Goal: Transaction & Acquisition: Purchase product/service

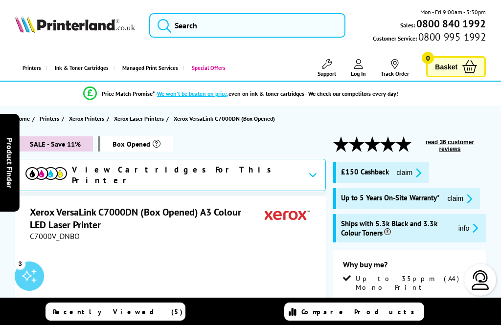
click at [264, 173] on div "View Cartridges For This Printer" at bounding box center [170, 175] width 311 height 32
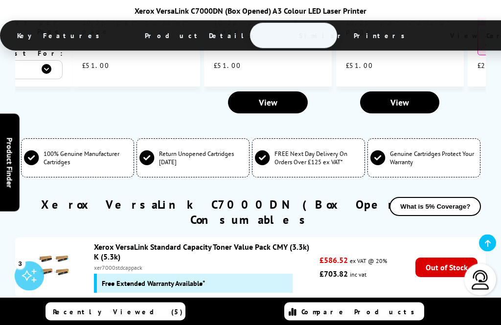
scroll to position [3021, 0]
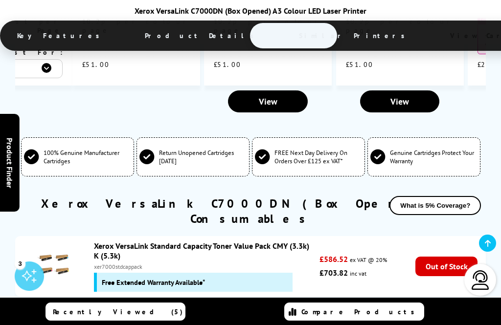
click at [446, 196] on button "What is 5% Coverage?" at bounding box center [434, 205] width 91 height 19
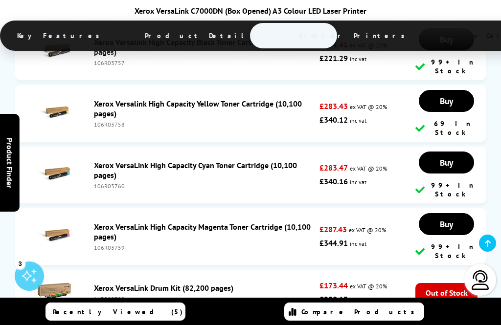
scroll to position [3626, 0]
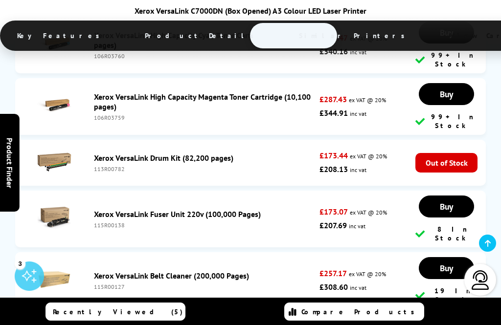
scroll to position [3753, 0]
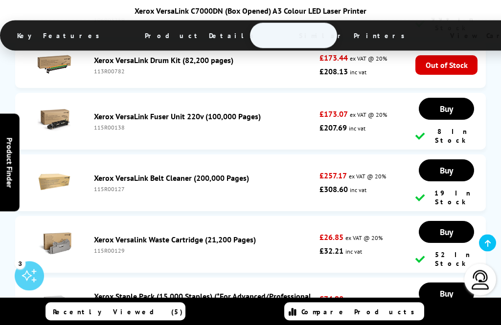
scroll to position [3848, 0]
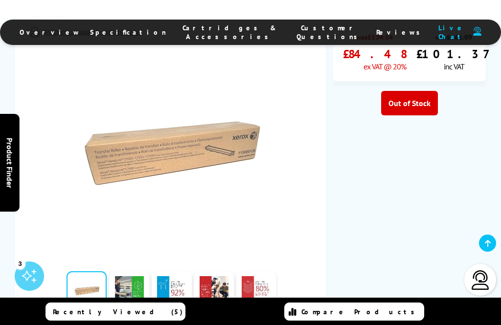
scroll to position [223, 0]
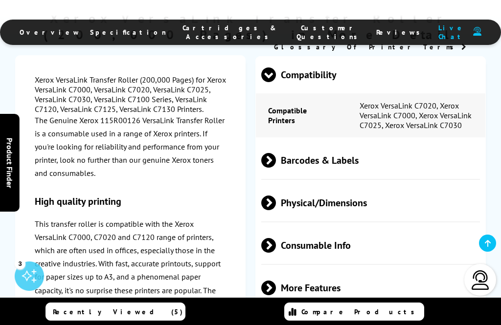
scroll to position [711, 0]
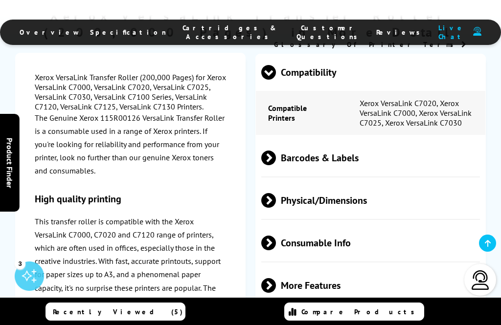
click at [429, 269] on span "More Features" at bounding box center [370, 286] width 218 height 37
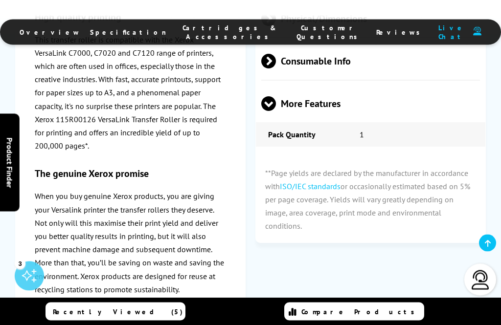
scroll to position [894, 0]
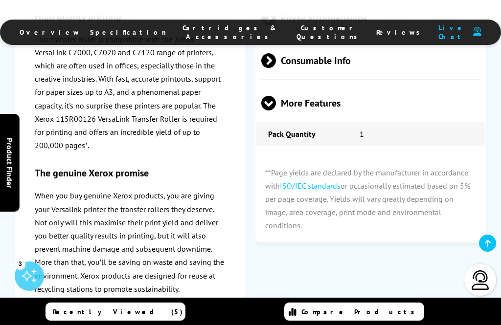
click at [405, 251] on div "Xerox VersaLink Transfer Roller (200,000 Pages) for Xerox VersaLink C7000, Vers…" at bounding box center [250, 145] width 471 height 575
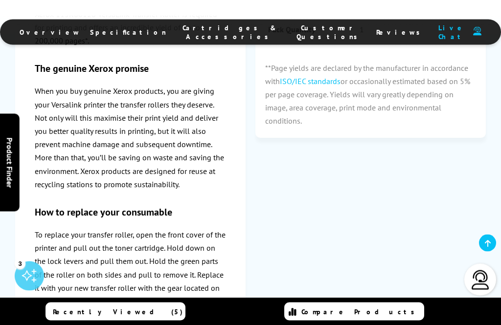
scroll to position [999, 0]
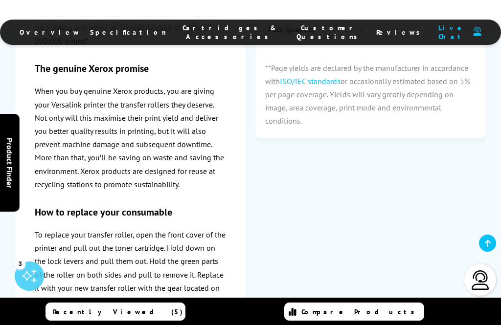
click at [387, 233] on div "Xerox VersaLink Transfer Roller (200,000 Pages) for Xerox VersaLink C7000, Vers…" at bounding box center [250, 40] width 471 height 575
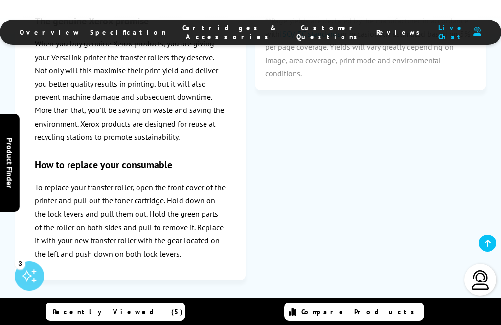
scroll to position [1045, 0]
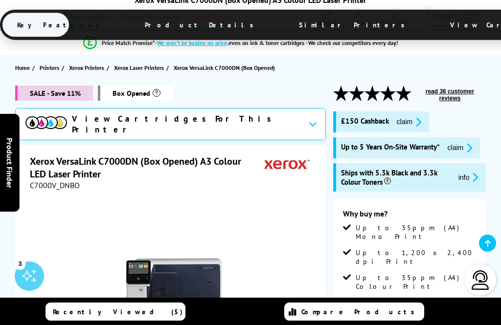
scroll to position [50, 0]
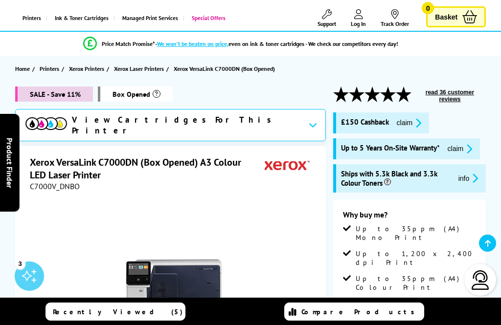
click at [421, 122] on icon "promo-description" at bounding box center [416, 123] width 9 height 10
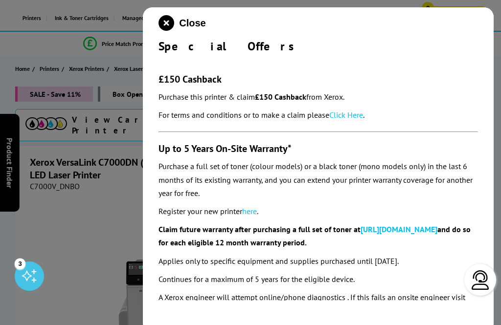
scroll to position [0, 0]
click at [280, 97] on strong "£150 Cashback" at bounding box center [280, 97] width 51 height 10
click at [351, 120] on link "Click Here" at bounding box center [346, 115] width 34 height 10
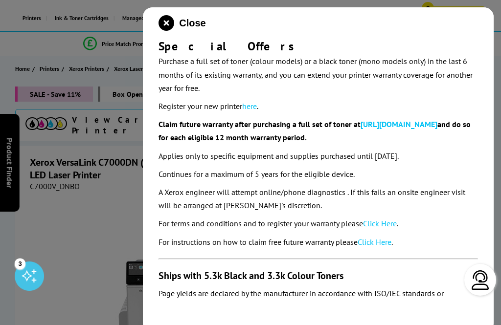
scroll to position [105, 0]
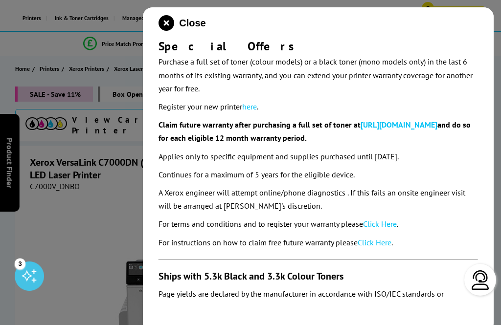
click at [166, 25] on icon "close modal" at bounding box center [167, 23] width 16 height 16
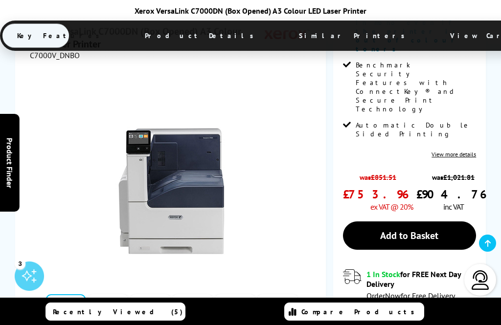
scroll to position [339, 0]
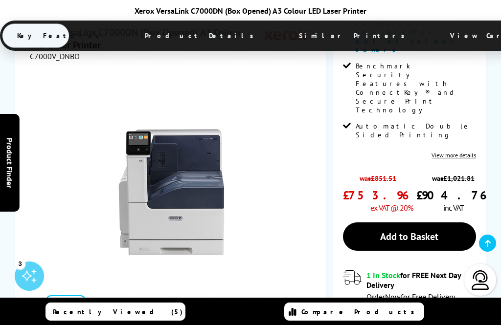
click at [423, 223] on link "Add to Basket" at bounding box center [410, 237] width 134 height 28
click at [458, 152] on link "View more details" at bounding box center [454, 155] width 45 height 7
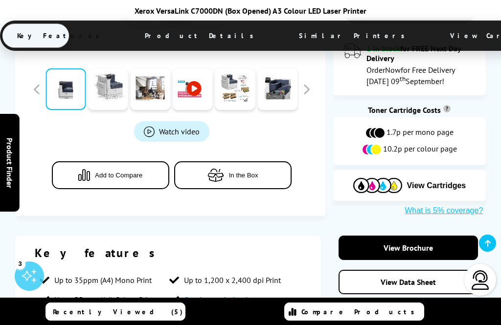
scroll to position [566, 0]
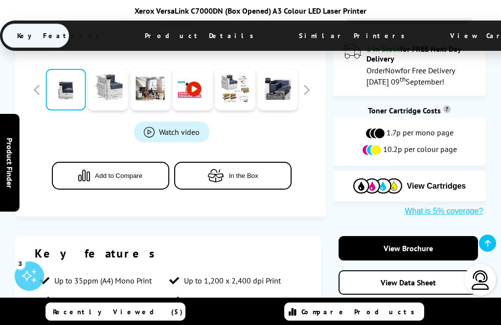
click at [397, 236] on link "View Brochure" at bounding box center [409, 248] width 140 height 24
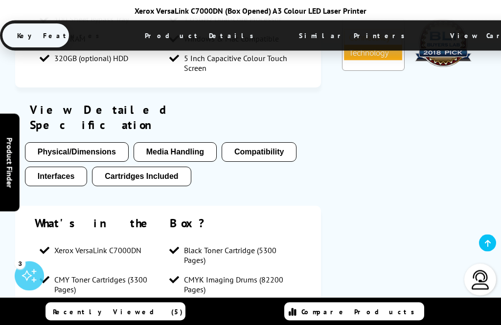
scroll to position [985, 0]
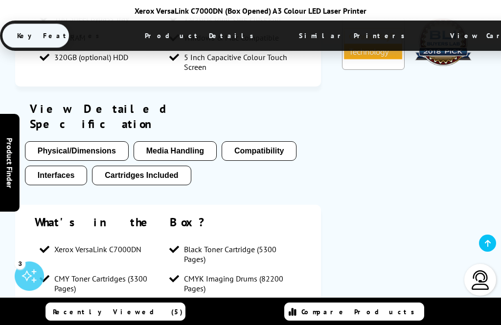
click at [67, 166] on button "Interfaces" at bounding box center [56, 176] width 63 height 20
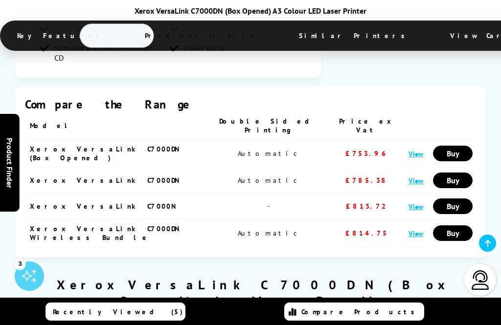
scroll to position [1761, 0]
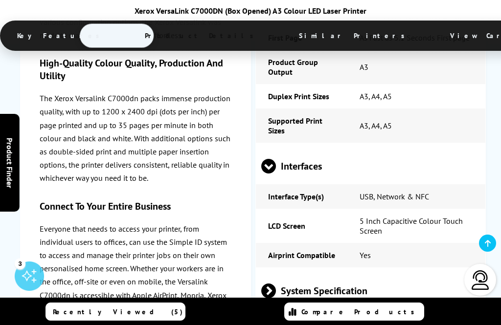
click at [284, 40] on span "Similar Printers" at bounding box center [354, 35] width 140 height 23
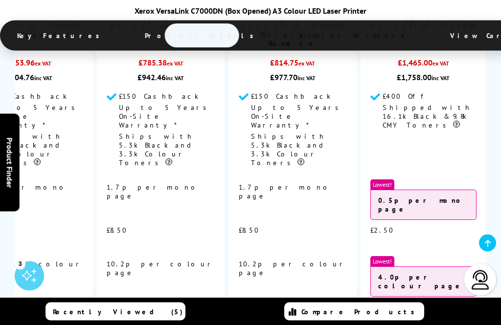
scroll to position [2710, 0]
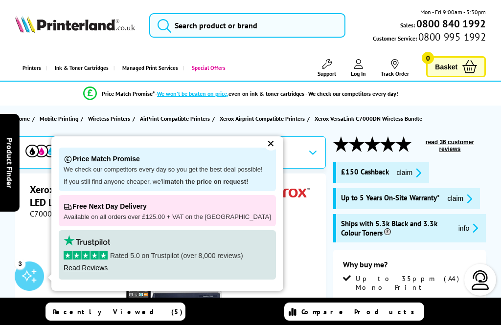
click at [265, 149] on div "✕" at bounding box center [271, 144] width 14 height 14
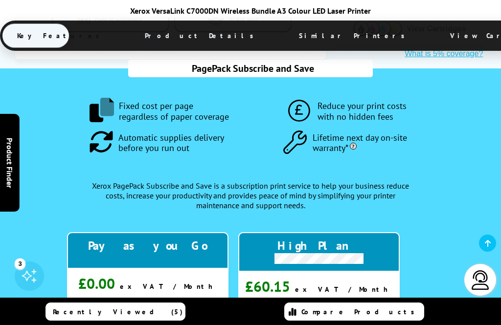
scroll to position [750, 0]
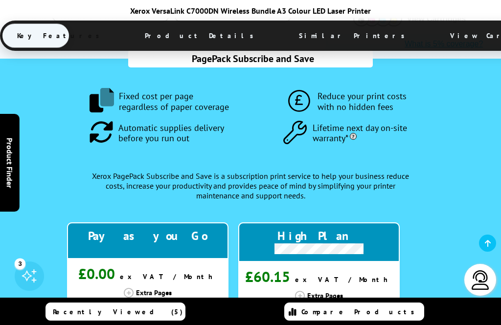
click at [434, 289] on div "Pay as you Go £0.00 ex VAT / Month Extra Pages Mono 1.0 [PERSON_NAME] Colour 9.…" at bounding box center [250, 308] width 377 height 207
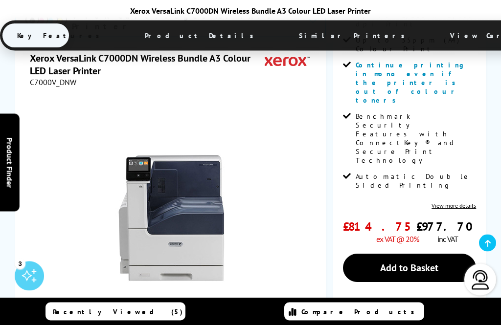
scroll to position [289, 0]
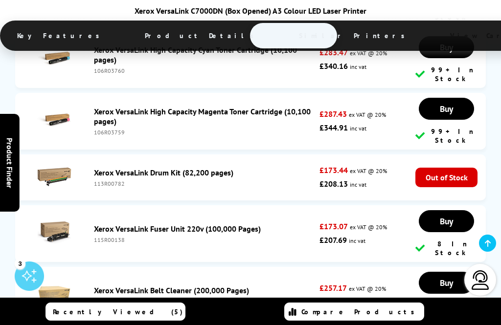
scroll to position [3589, 0]
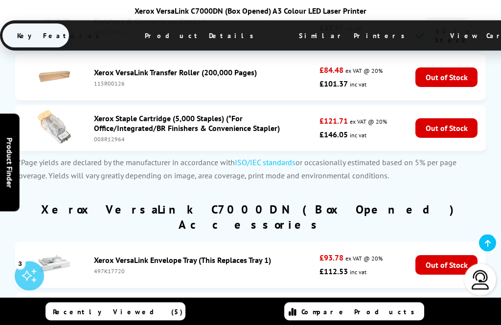
scroll to position [3934, 0]
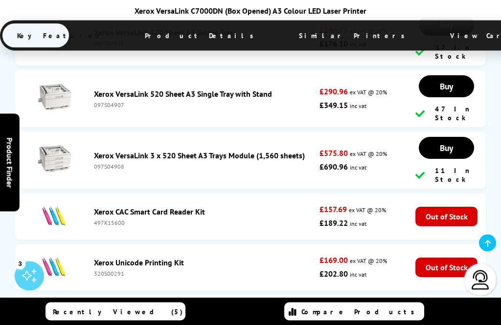
scroll to position [4219, 0]
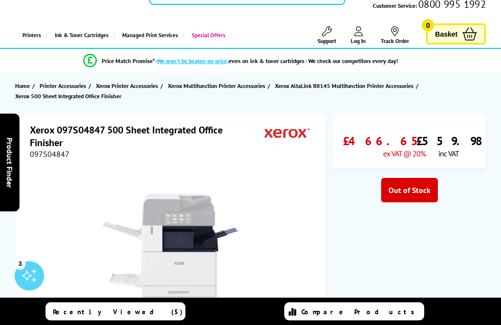
scroll to position [27, 0]
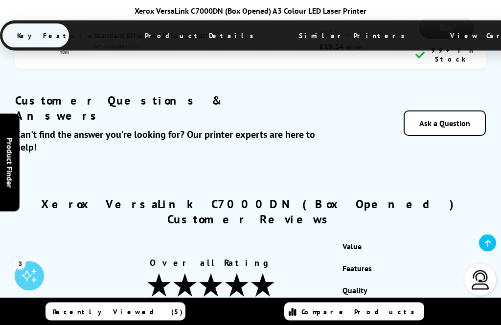
scroll to position [5512, 0]
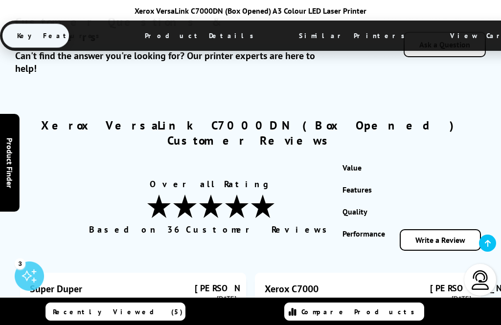
click at [228, 325] on div "Recently Viewed (5) Compare Products" at bounding box center [250, 312] width 501 height 28
click at [258, 325] on div "Recently Viewed (5) Compare Products" at bounding box center [250, 312] width 501 height 28
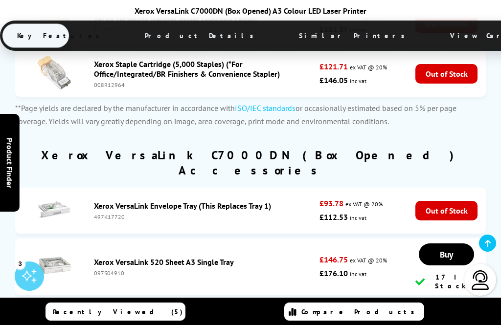
scroll to position [3987, 0]
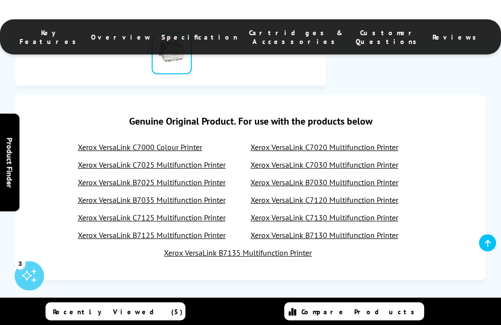
scroll to position [393, 0]
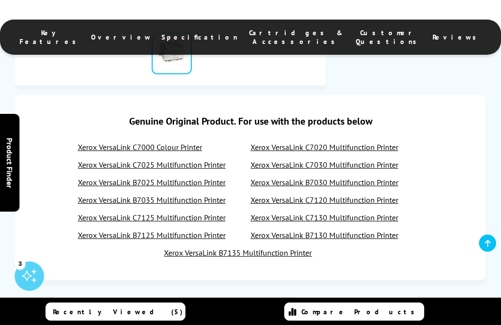
click at [478, 325] on div "Recently Viewed (5) Compare Products" at bounding box center [250, 312] width 501 height 28
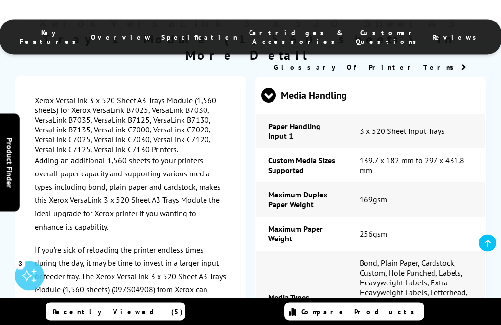
scroll to position [679, 0]
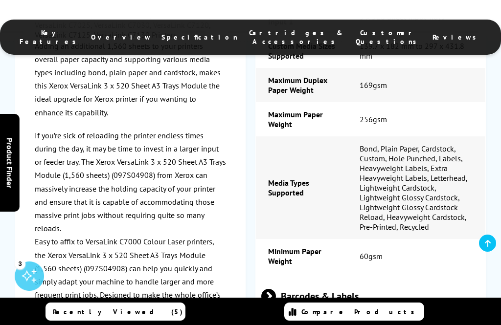
click at [341, 321] on link "Compare Products" at bounding box center [353, 312] width 139 height 18
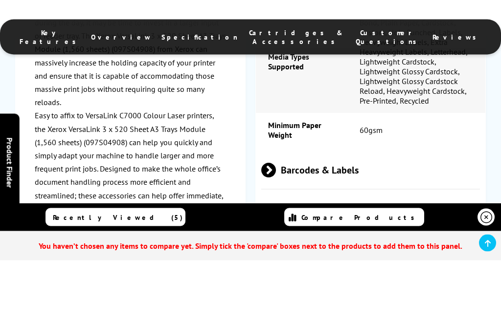
scroll to position [920, 0]
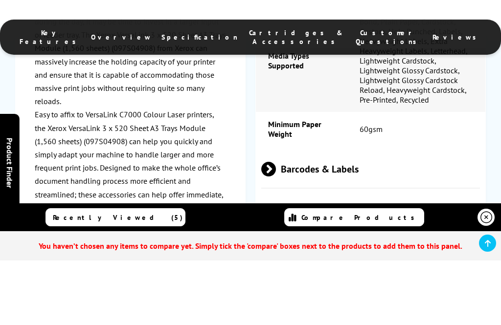
click at [315, 324] on section "Recently Viewed (5) Compare Products You haven’t chosen any items to compare ye…" at bounding box center [250, 265] width 501 height 122
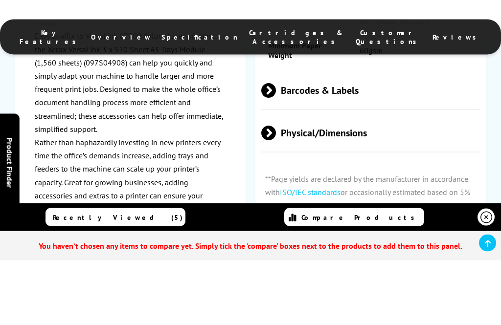
scroll to position [1000, 0]
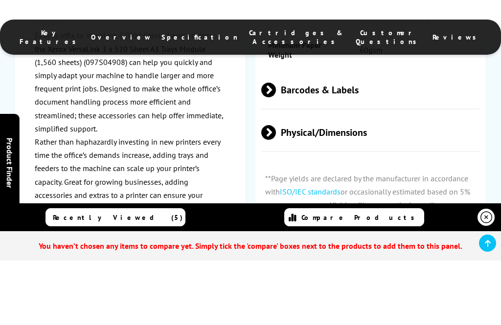
click at [485, 226] on link at bounding box center [486, 217] width 17 height 17
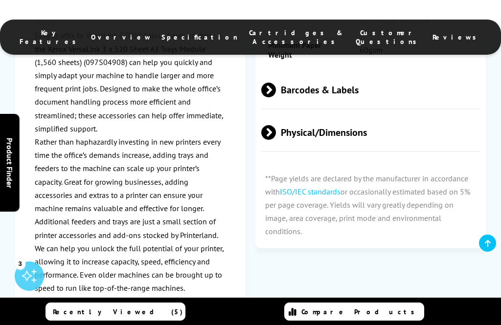
click at [489, 251] on div "Xerox VersaLink 3 x 520 Sheet A3 Trays Module (1,560 sheets) in More Detail Xer…" at bounding box center [250, 63] width 501 height 738
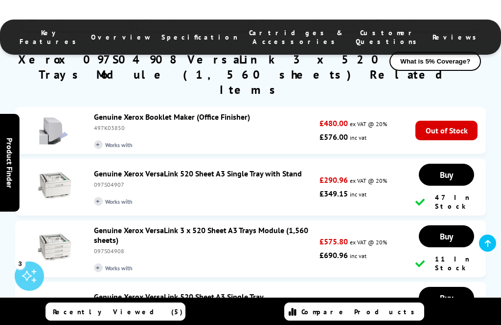
scroll to position [1458, 0]
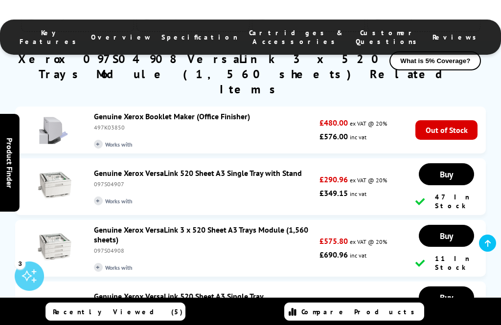
click at [64, 169] on img at bounding box center [54, 186] width 34 height 34
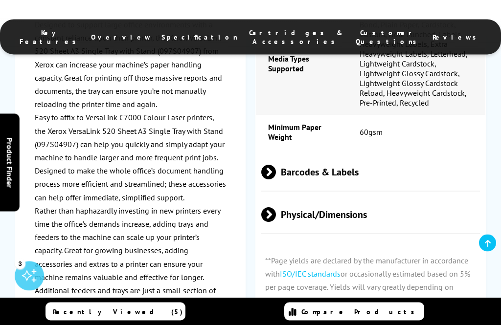
scroll to position [902, 0]
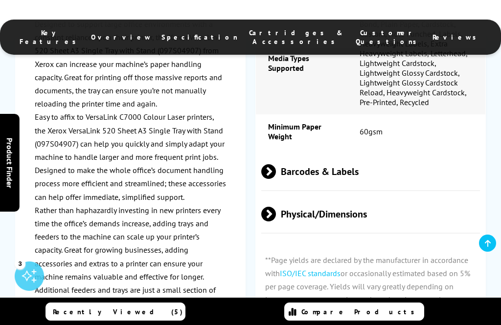
click at [276, 179] on span at bounding box center [276, 171] width 0 height 15
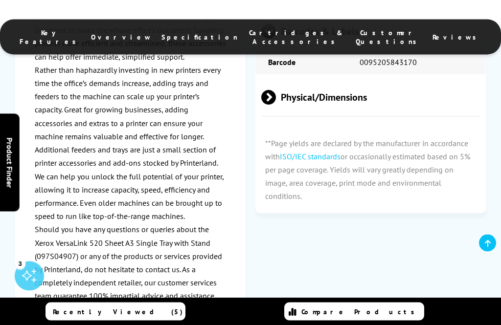
scroll to position [1041, 0]
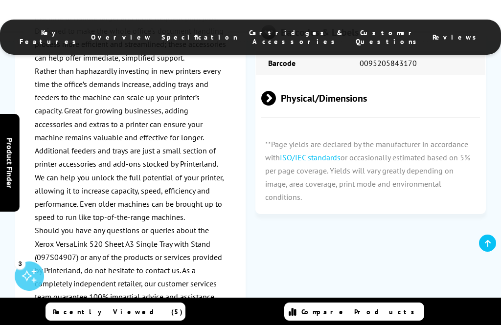
click at [346, 117] on span "Physical/Dimensions" at bounding box center [370, 98] width 218 height 37
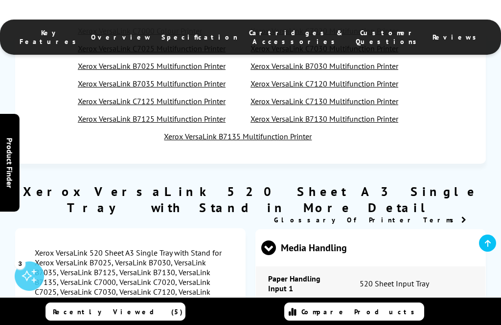
scroll to position [511, 0]
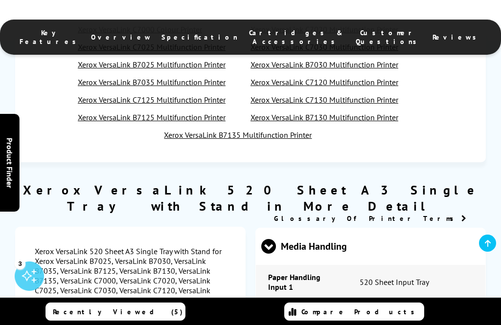
click at [420, 216] on link "Glossary Of Printer Terms" at bounding box center [370, 218] width 192 height 9
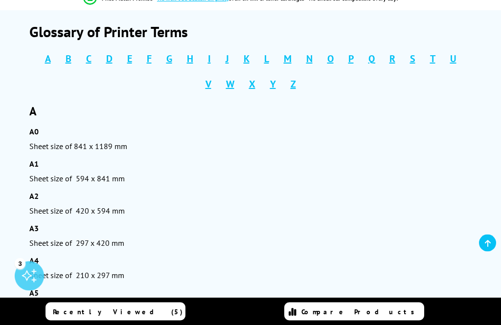
scroll to position [96, 0]
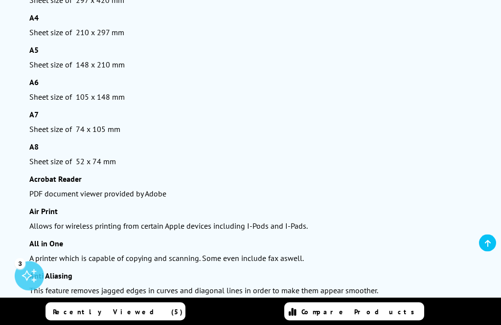
click at [336, 264] on div "A printer which is capable of copying and scanning. Some even include fax aswel…" at bounding box center [250, 259] width 443 height 10
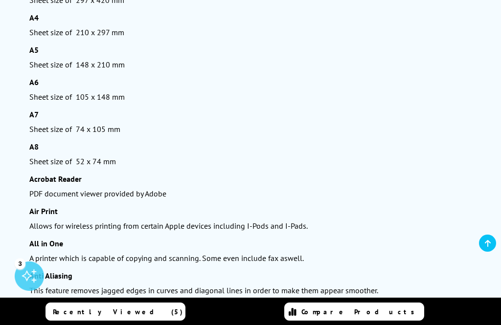
click at [336, 263] on div "A printer which is capable of copying and scanning. Some even include fax aswel…" at bounding box center [250, 258] width 443 height 10
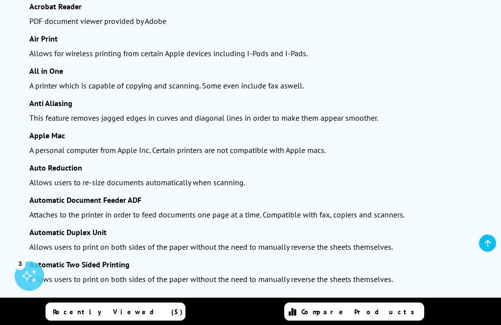
scroll to position [508, 0]
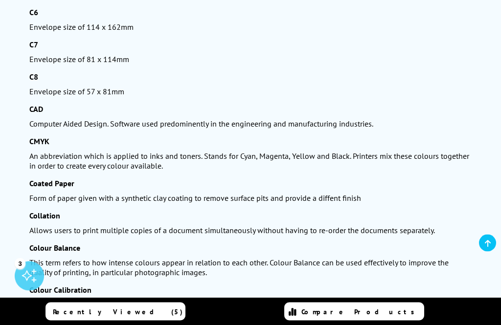
scroll to position [1266, 0]
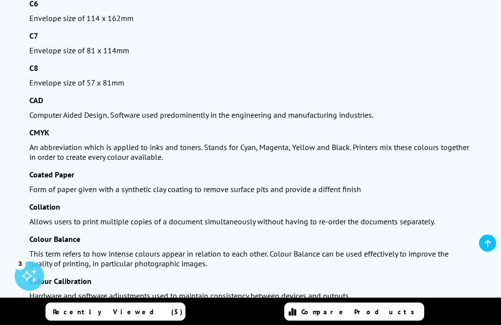
click at [293, 212] on div "Collation" at bounding box center [250, 207] width 443 height 10
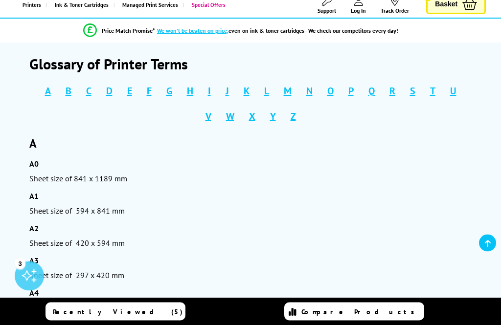
scroll to position [0, 0]
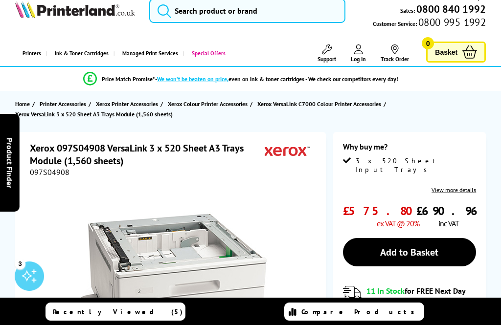
scroll to position [8, 0]
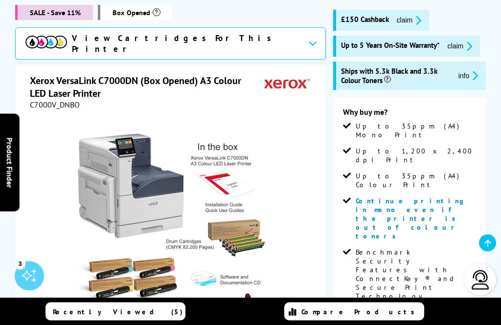
scroll to position [153, 0]
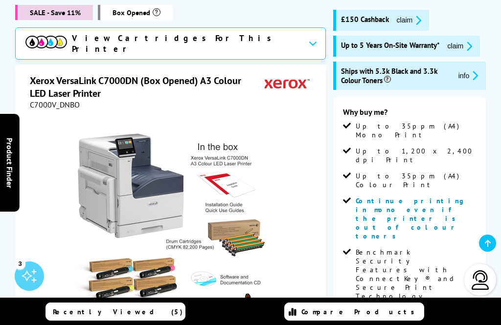
click at [490, 311] on div "Recently Viewed (5) Compare Products" at bounding box center [250, 312] width 501 height 28
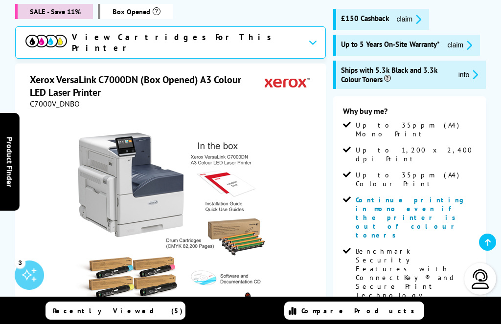
scroll to position [154, 0]
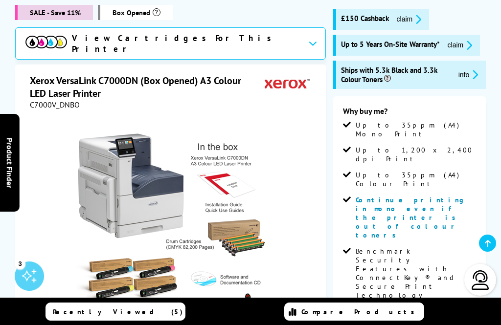
click at [482, 286] on img at bounding box center [481, 281] width 20 height 20
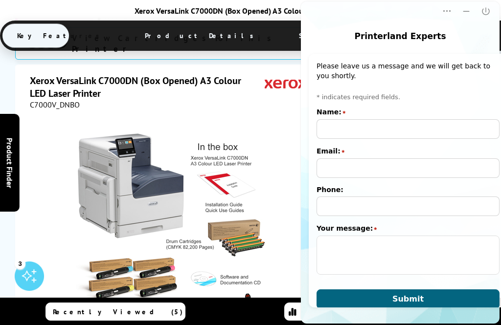
scroll to position [0, 0]
click at [493, 11] on button "Close" at bounding box center [486, 11] width 20 height 20
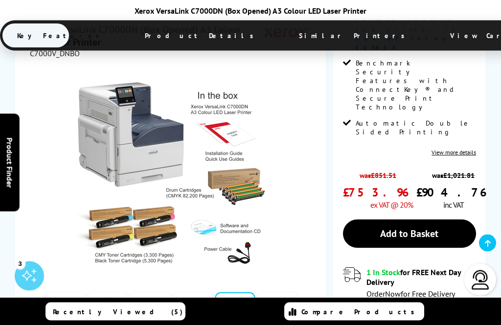
scroll to position [350, 0]
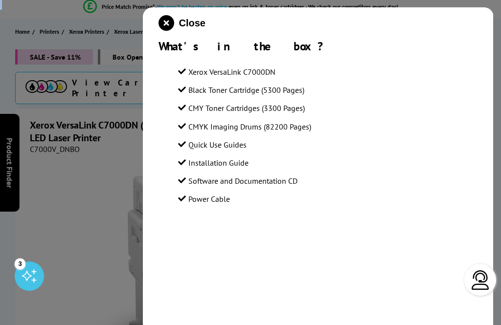
scroll to position [87, 0]
click at [169, 27] on icon "close modal" at bounding box center [167, 23] width 16 height 16
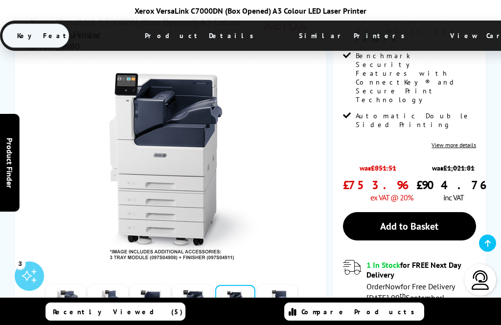
scroll to position [366, 0]
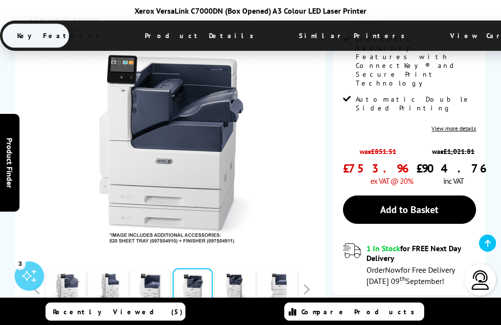
click at [234, 325] on div "Recently Viewed (5) Compare Products" at bounding box center [250, 312] width 501 height 28
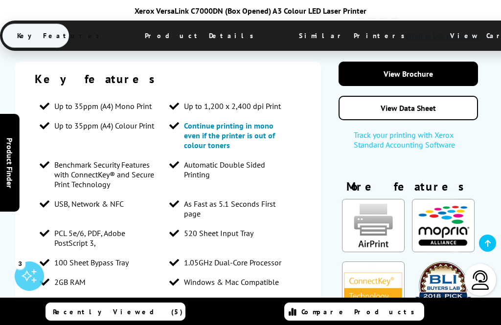
scroll to position [741, 0]
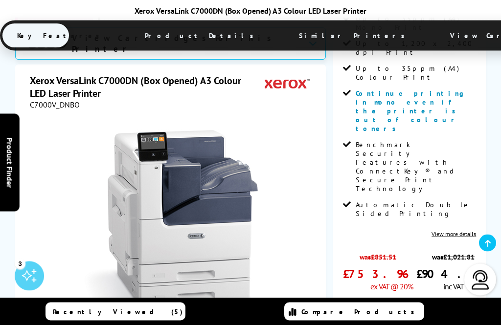
scroll to position [260, 0]
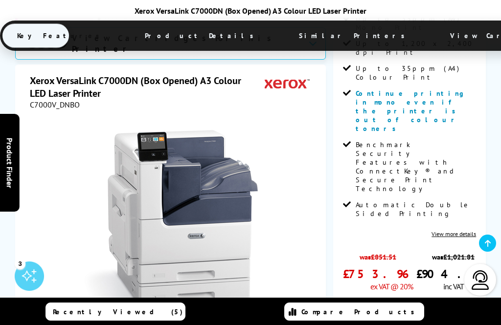
click at [415, 301] on link "Add to Basket" at bounding box center [410, 315] width 134 height 28
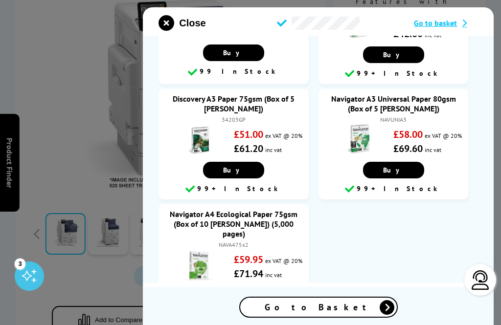
scroll to position [1185, 0]
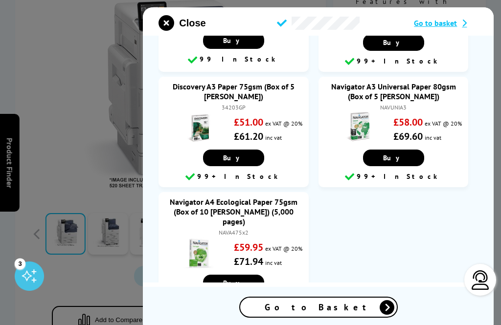
click at [445, 309] on ul "Discovery A4 Paper 75gsm (Box of 5 Reams) (2,500 Pages) 78355AN £29.95 ex VAT @…" at bounding box center [318, 135] width 319 height 366
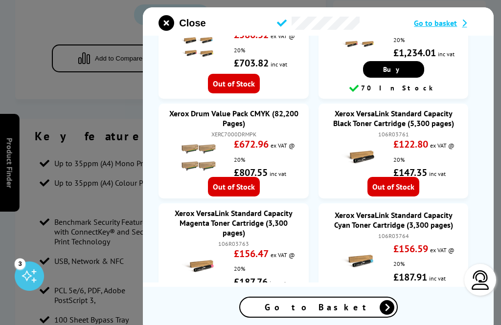
scroll to position [101, 0]
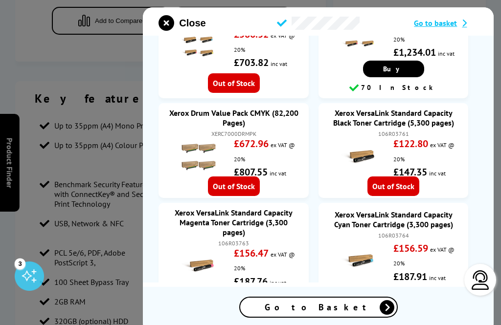
click at [178, 23] on button "Close" at bounding box center [182, 23] width 47 height 16
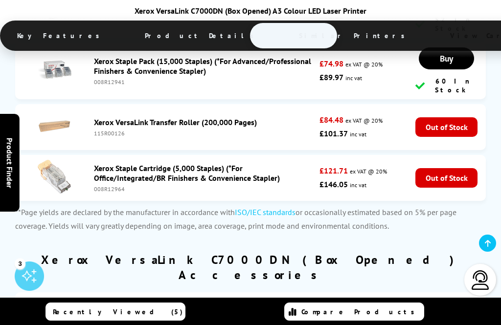
scroll to position [3938, 0]
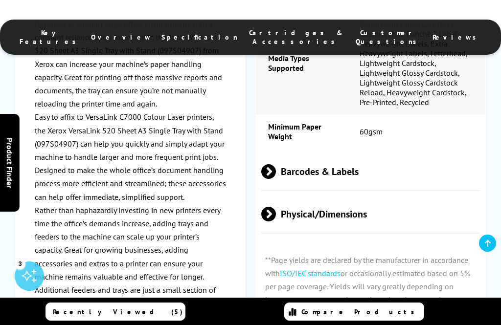
scroll to position [903, 0]
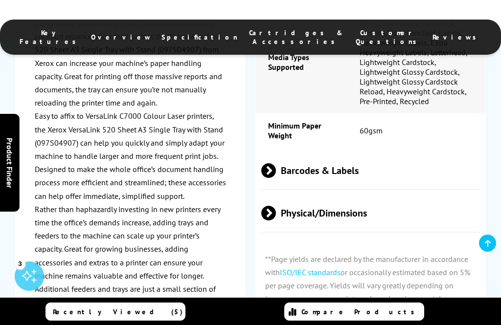
click at [276, 221] on span at bounding box center [276, 213] width 0 height 15
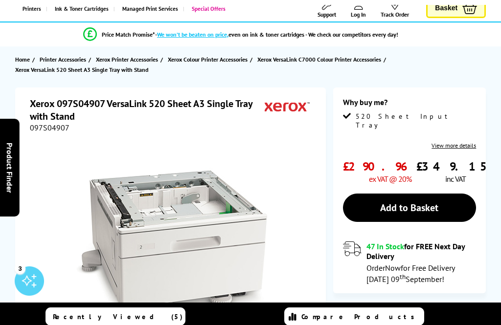
scroll to position [0, 0]
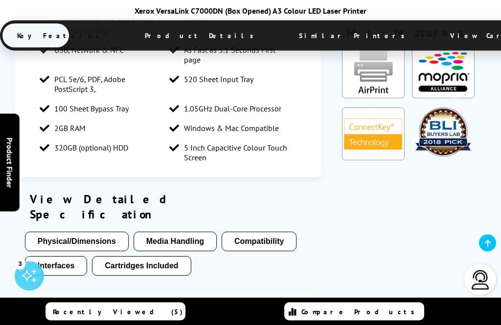
scroll to position [895, 0]
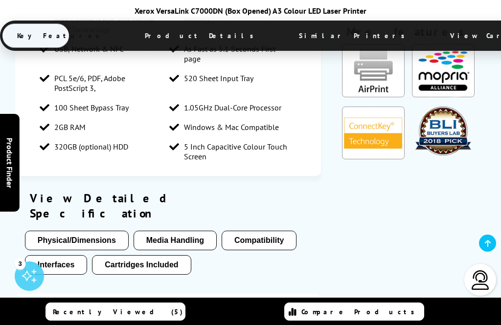
click at [71, 231] on button "Physical/Dimensions" at bounding box center [77, 241] width 104 height 20
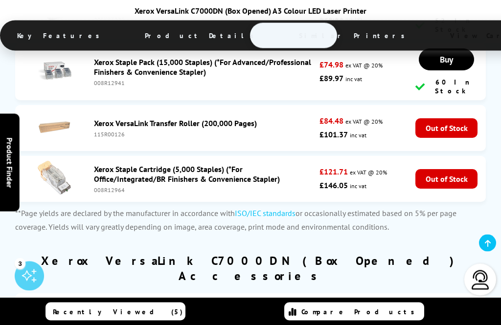
scroll to position [4082, 0]
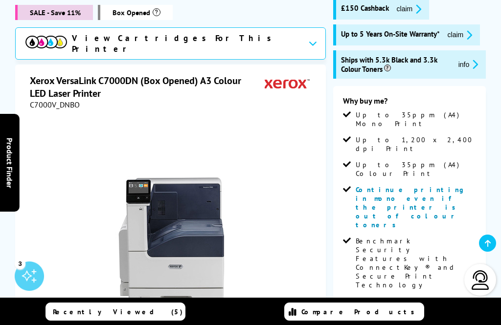
scroll to position [0, 0]
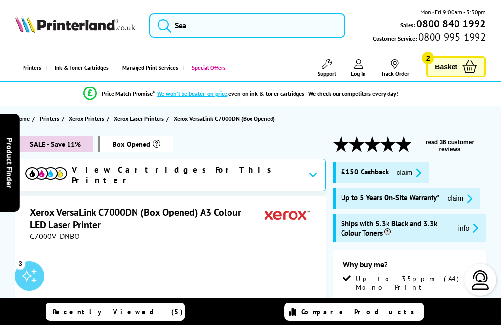
click at [442, 64] on span "Basket" at bounding box center [446, 66] width 23 height 13
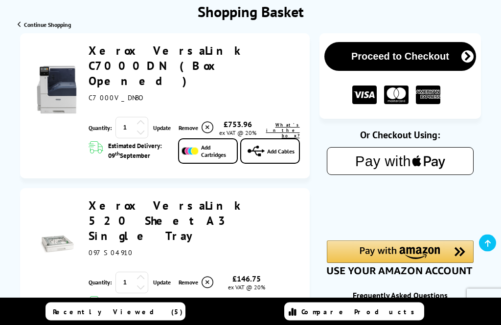
scroll to position [114, 0]
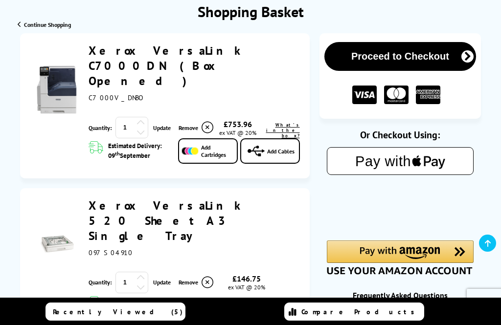
click at [400, 94] on img at bounding box center [396, 95] width 24 height 19
click at [468, 57] on icon "submit" at bounding box center [467, 56] width 12 height 12
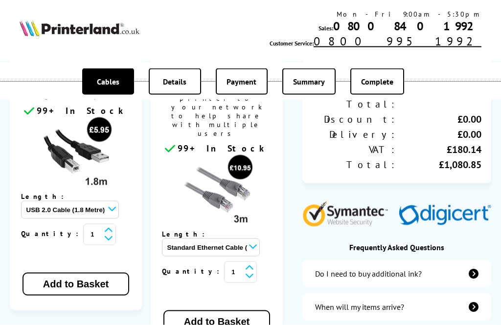
scroll to position [260, 0]
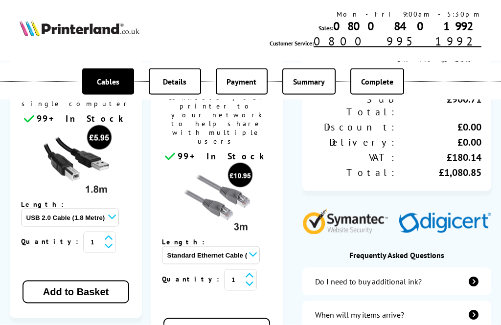
click at [260, 247] on select "Standard Ethernet Cable (3 Metre) - £10.95 Standard Ethernet Cable (5 Metre) - …" at bounding box center [211, 256] width 98 height 18
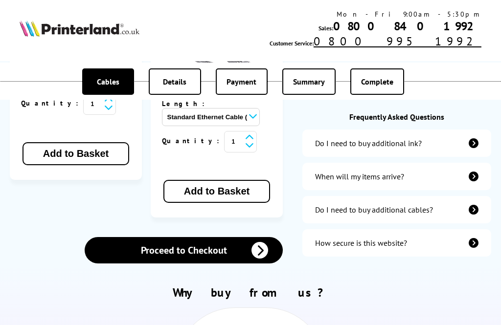
scroll to position [397, 0]
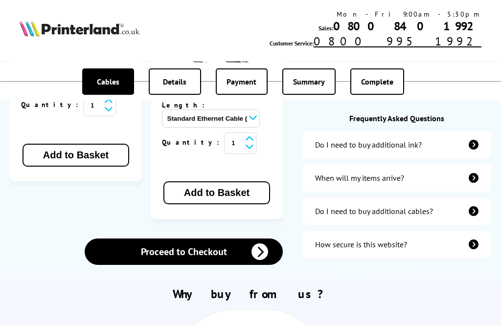
click at [259, 244] on icon at bounding box center [259, 252] width 17 height 17
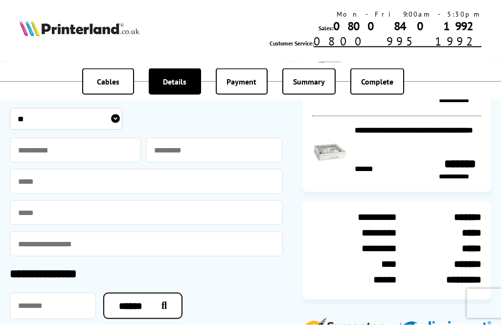
scroll to position [86, 0]
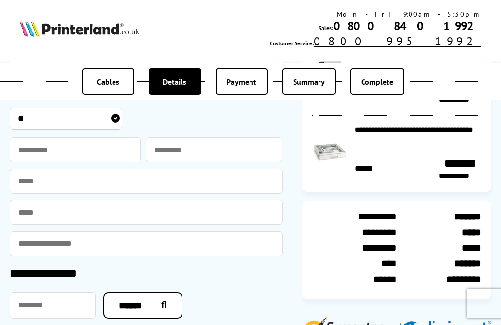
click at [53, 125] on select "** *** **** **" at bounding box center [66, 119] width 113 height 22
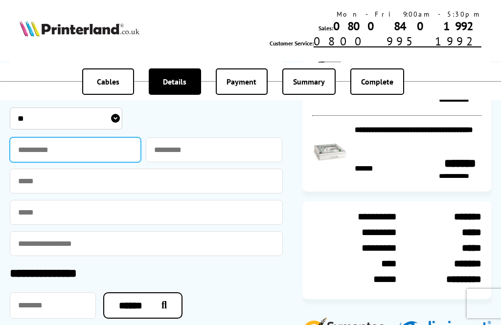
click at [65, 152] on input "text" at bounding box center [75, 149] width 131 height 25
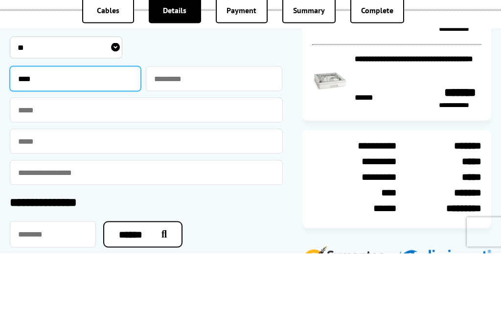
type input "****"
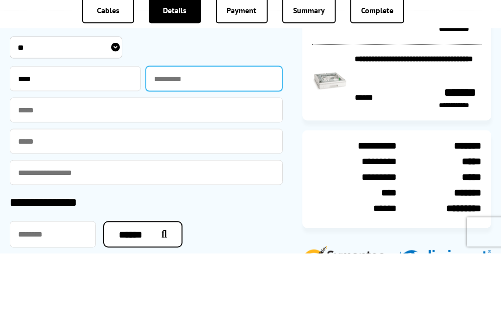
click at [180, 138] on input "text" at bounding box center [214, 150] width 137 height 25
type input "*******"
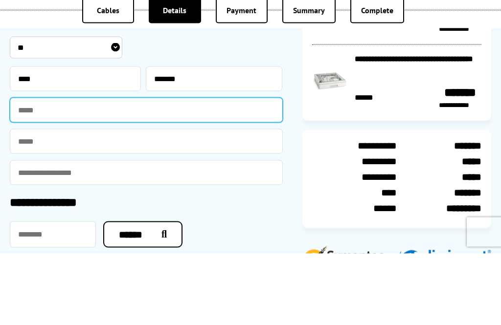
click at [55, 169] on input "text" at bounding box center [146, 181] width 273 height 25
type input "**********"
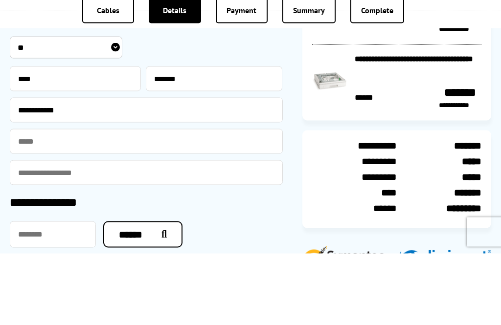
click at [63, 201] on input "email" at bounding box center [146, 213] width 273 height 25
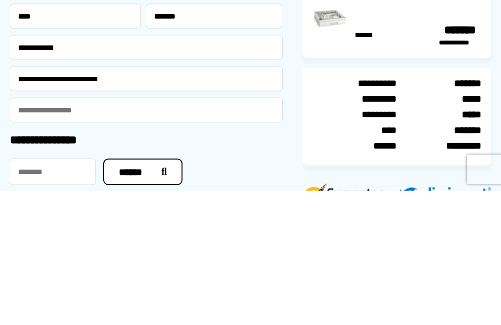
type input "**********"
click at [97, 232] on input "email" at bounding box center [146, 244] width 273 height 25
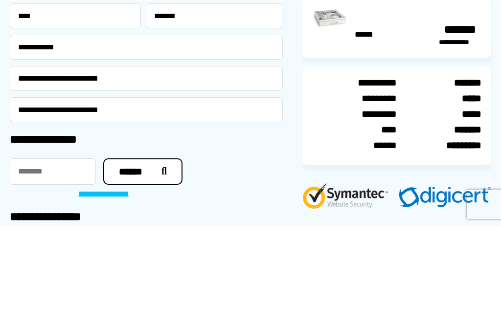
scroll to position [125, 0]
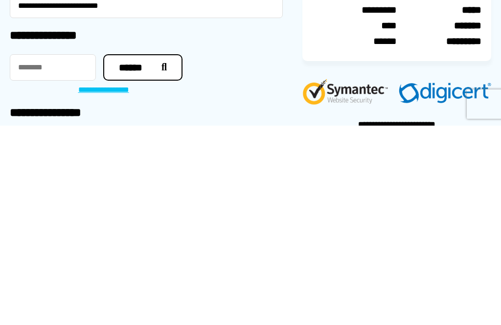
type input "**********"
click at [54, 254] on input "text" at bounding box center [53, 267] width 86 height 26
type input "*******"
click at [141, 254] on button "******" at bounding box center [142, 267] width 79 height 26
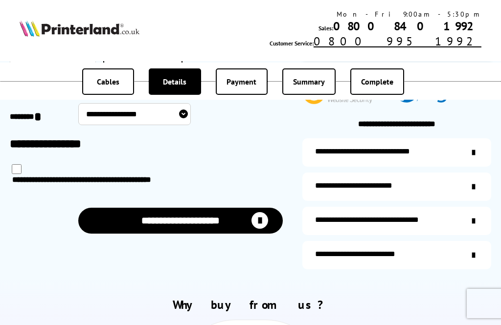
click at [184, 117] on select "**********" at bounding box center [134, 114] width 113 height 22
select select "**********"
type input "********"
select select "**********"
type input "**********"
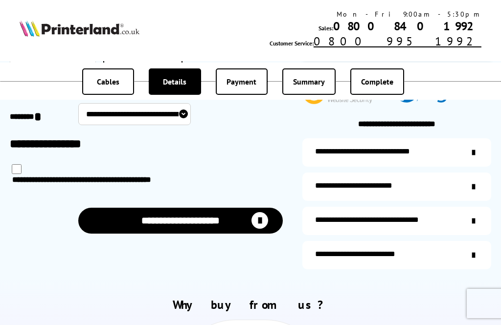
type input "**********"
type input "*******"
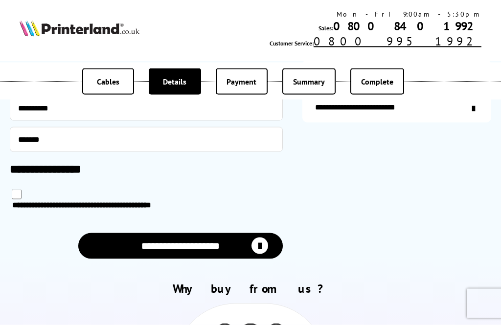
scroll to position [473, 0]
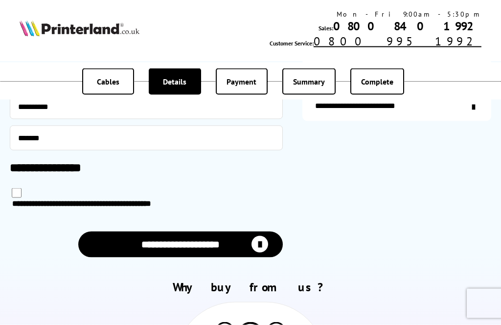
click at [263, 244] on icon "submit" at bounding box center [259, 244] width 17 height 17
select select "**********"
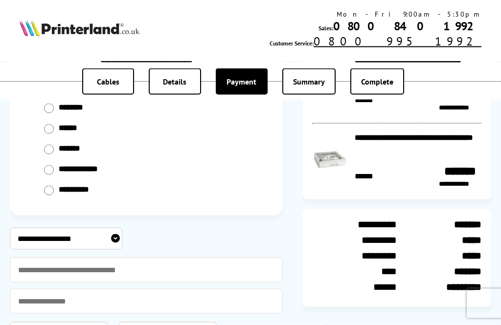
scroll to position [79, 0]
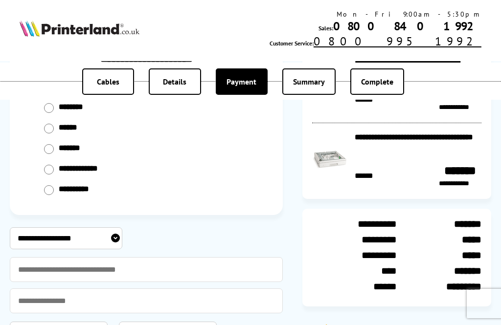
click at [113, 241] on select "**********" at bounding box center [66, 239] width 113 height 22
select select "**********"
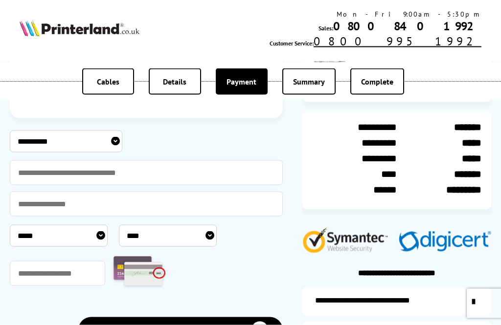
scroll to position [177, 0]
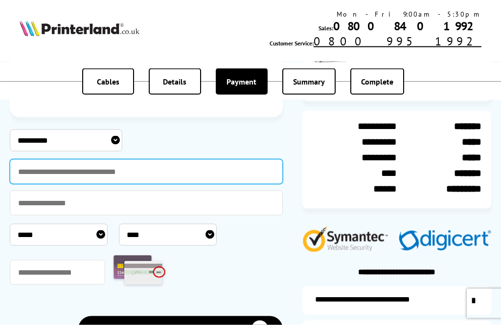
click at [127, 175] on input "text" at bounding box center [146, 171] width 273 height 25
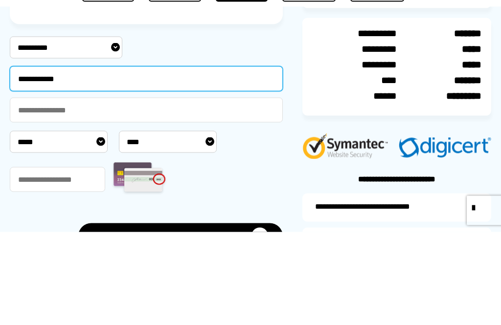
type input "**********"
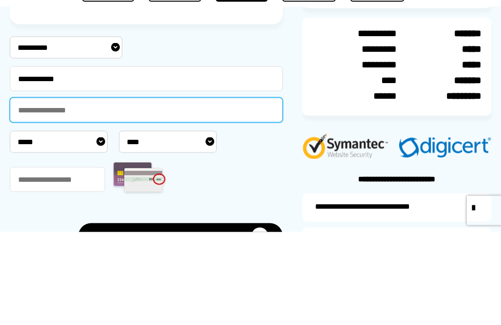
click at [54, 191] on input "text" at bounding box center [146, 203] width 273 height 25
type input "**********"
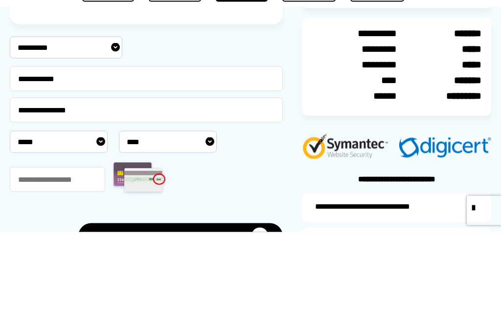
click at [69, 224] on select "***** * * * * * * * * * ** ** **" at bounding box center [59, 235] width 98 height 22
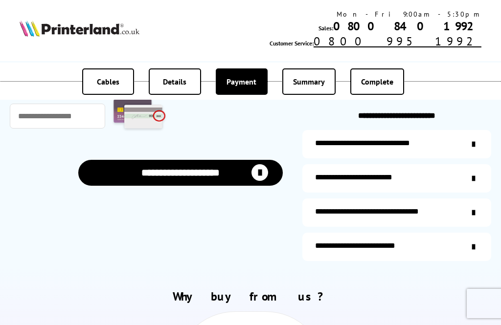
select select "*"
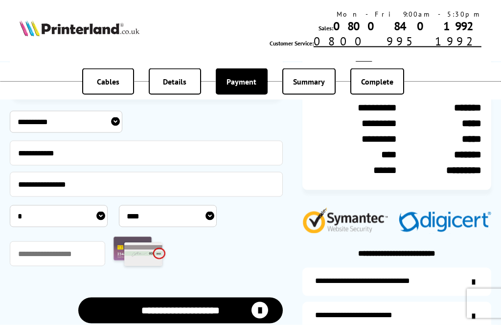
scroll to position [190, 0]
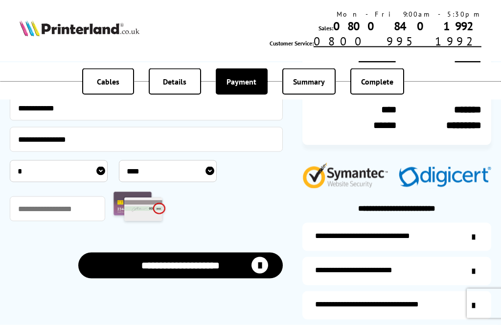
click at [180, 177] on select "**** **** **** **** **** **** **** **** **** **** **** **** **** **** **** ****…" at bounding box center [168, 171] width 98 height 22
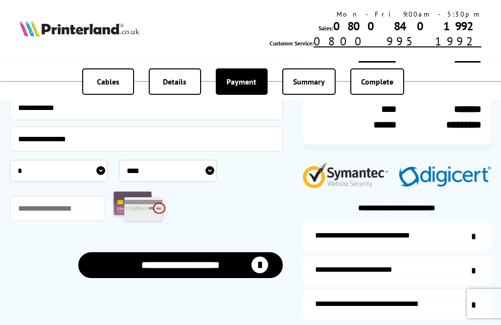
select select "****"
click at [100, 175] on select "***** * * * * * * * * * ** ** **" at bounding box center [59, 171] width 98 height 22
click at [64, 213] on input "text" at bounding box center [57, 208] width 95 height 25
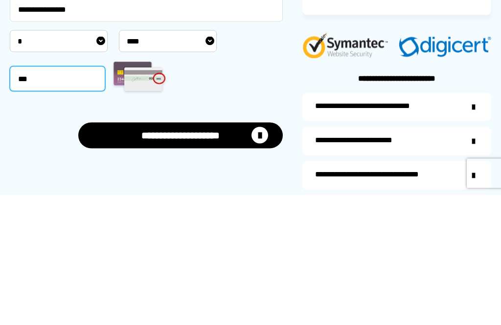
type input "***"
click at [263, 257] on icon "submit" at bounding box center [259, 265] width 17 height 17
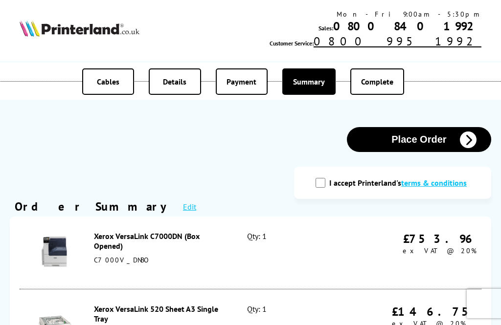
click at [432, 137] on button "Place Order" at bounding box center [419, 139] width 144 height 25
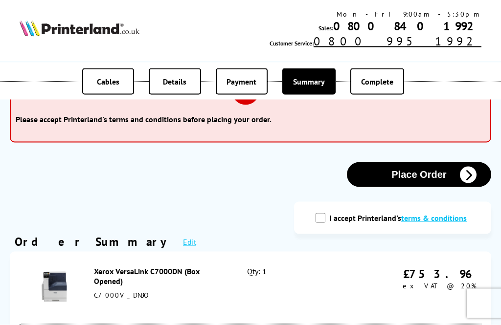
scroll to position [55, 0]
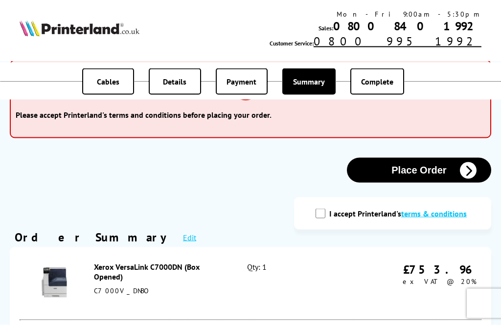
click at [325, 219] on input "I accept Printerland's terms & conditions" at bounding box center [321, 214] width 10 height 10
checkbox input "true"
click at [471, 175] on icon "button" at bounding box center [468, 170] width 17 height 17
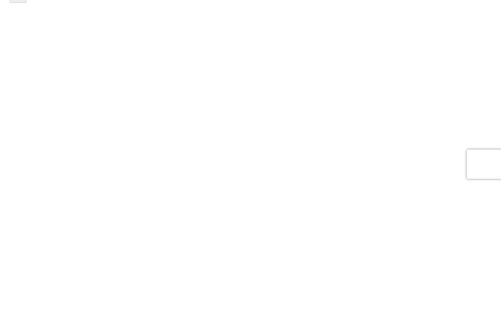
scroll to position [207, 0]
